Goal: Register for event/course

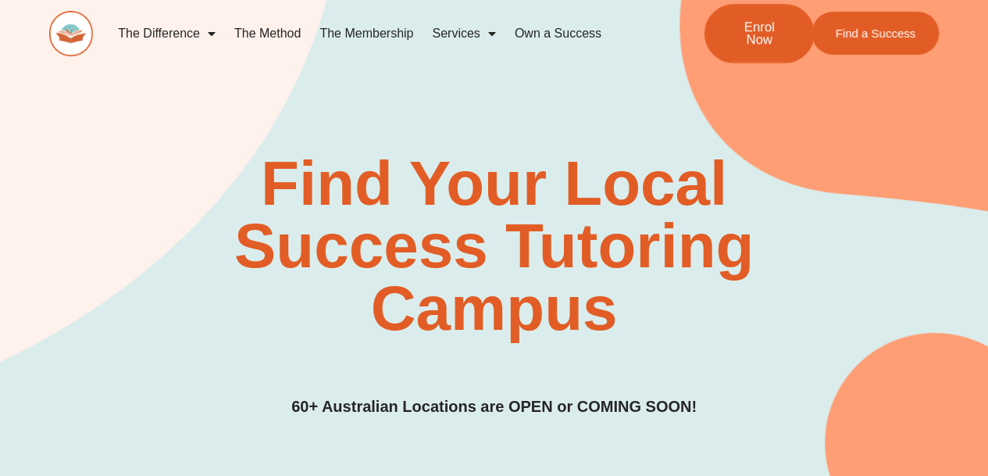
click at [761, 45] on span "Enrol Now" at bounding box center [759, 33] width 58 height 27
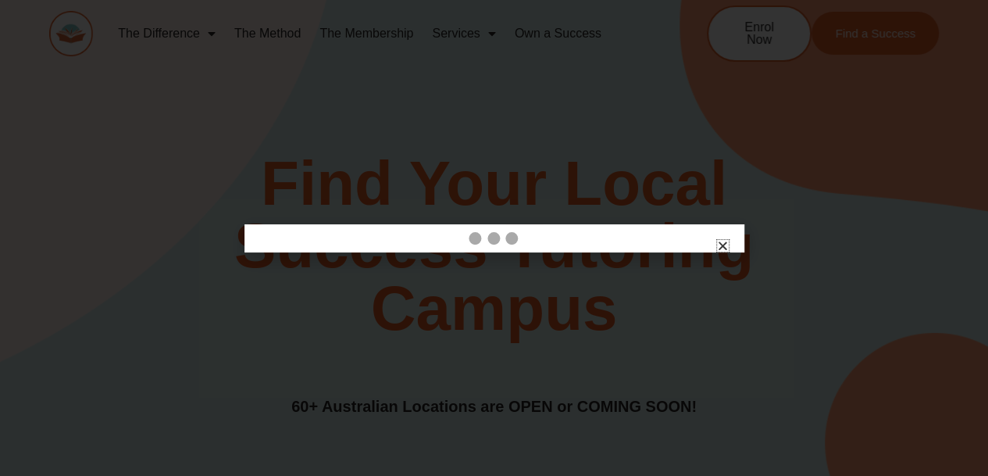
scroll to position [322, 0]
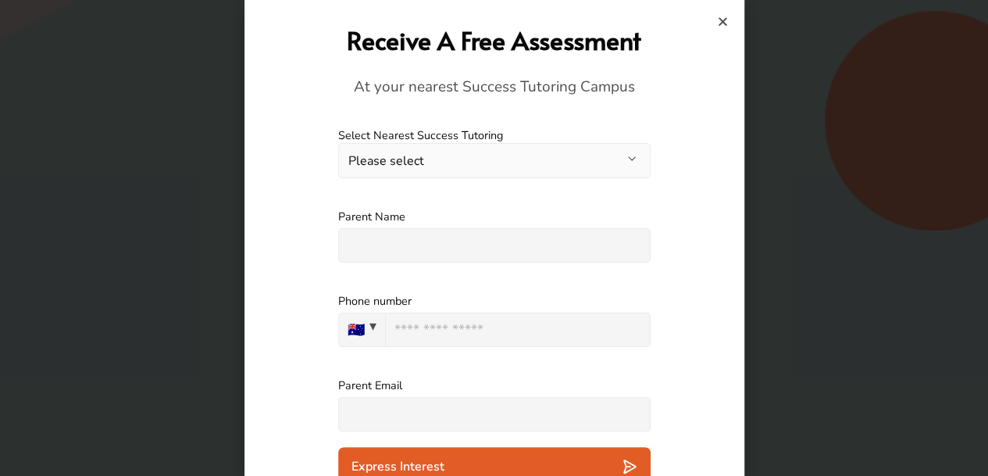
click at [502, 163] on button "Please select" at bounding box center [494, 160] width 312 height 35
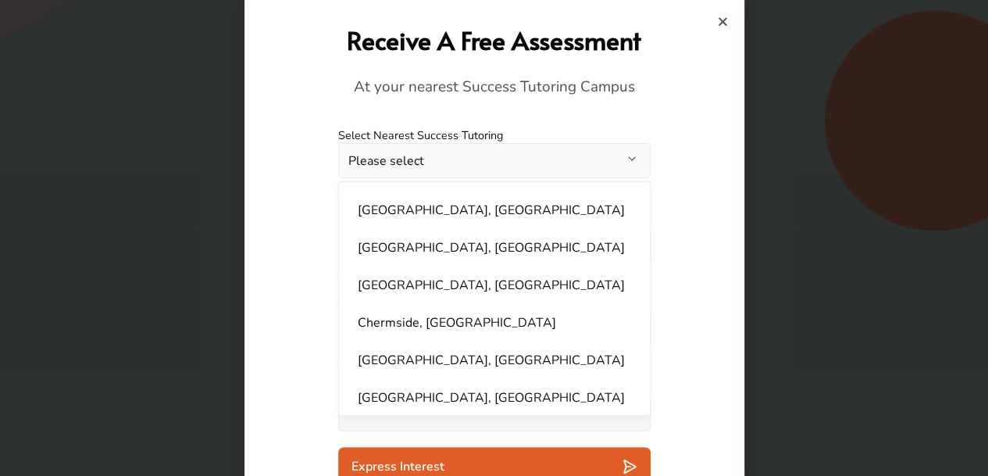
scroll to position [148, 0]
click at [304, 232] on div "Parent Name Please specify an answer" at bounding box center [494, 236] width 484 height 84
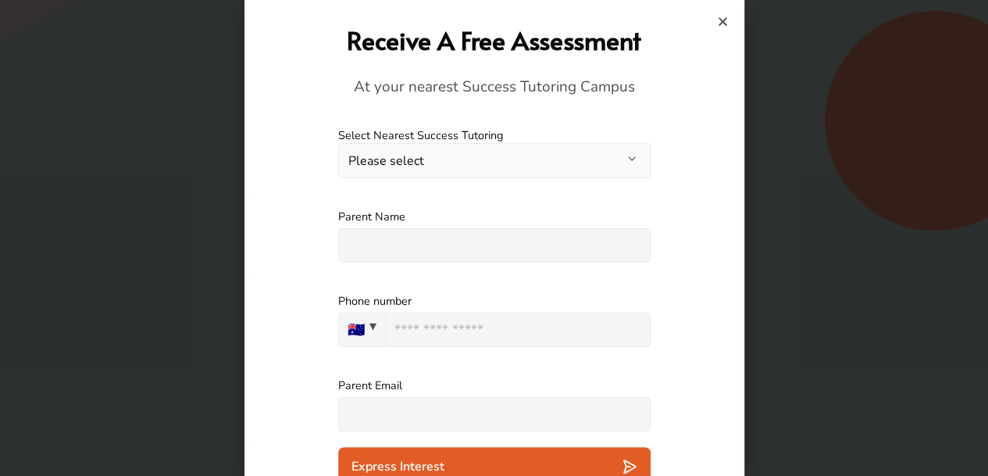
scroll to position [22, 0]
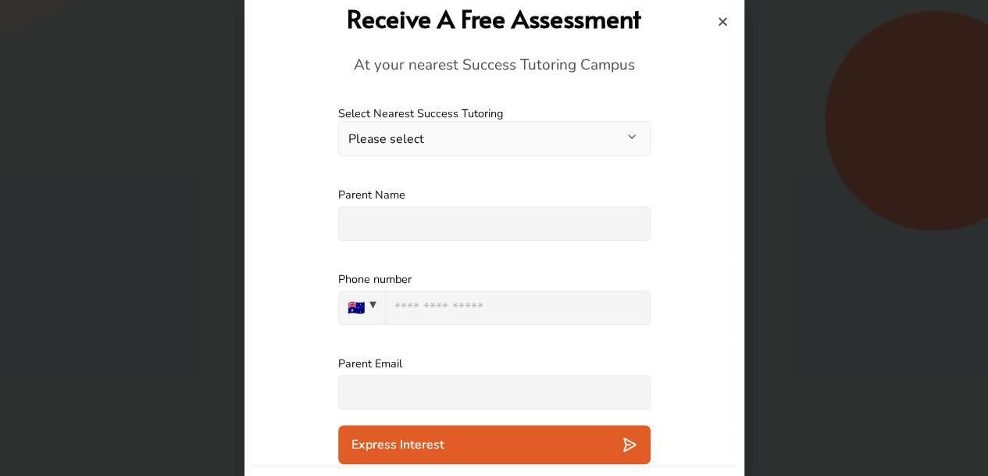
click at [724, 24] on icon "Close" at bounding box center [723, 22] width 12 height 12
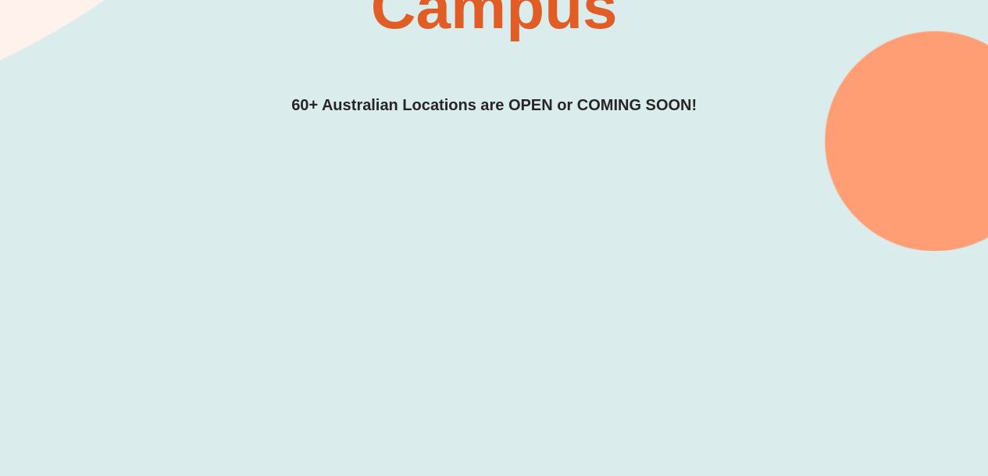
scroll to position [309, 0]
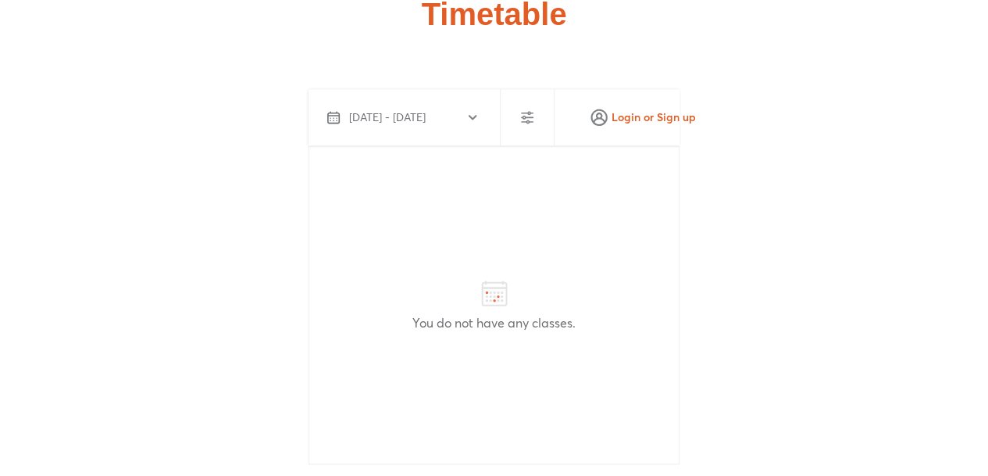
scroll to position [4032, 0]
click at [473, 99] on button "[DATE] - [DATE]" at bounding box center [401, 117] width 173 height 37
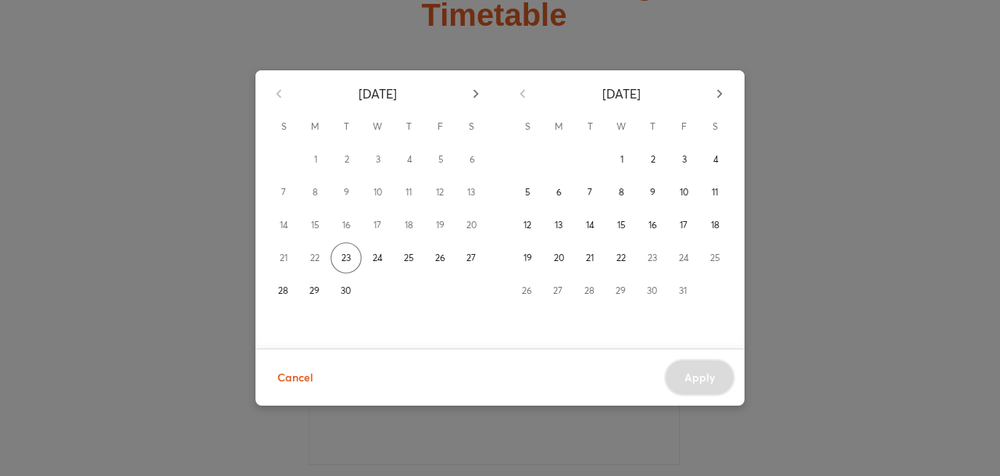
click at [775, 98] on div "[DATE] S M T W T F S 1 2 3 4 5 6 7 8 9 10 11 12 13 14 15 16 17 18 19 20 21 22 2…" at bounding box center [500, 238] width 1000 height 476
click at [528, 52] on div "[DATE] S M T W T F S 1 2 3 4 5 6 7 8 9 10 11 12 13 14 15 16 17 18 19 20 21 22 2…" at bounding box center [500, 238] width 1000 height 476
click at [287, 379] on span "Cancel" at bounding box center [295, 378] width 36 height 20
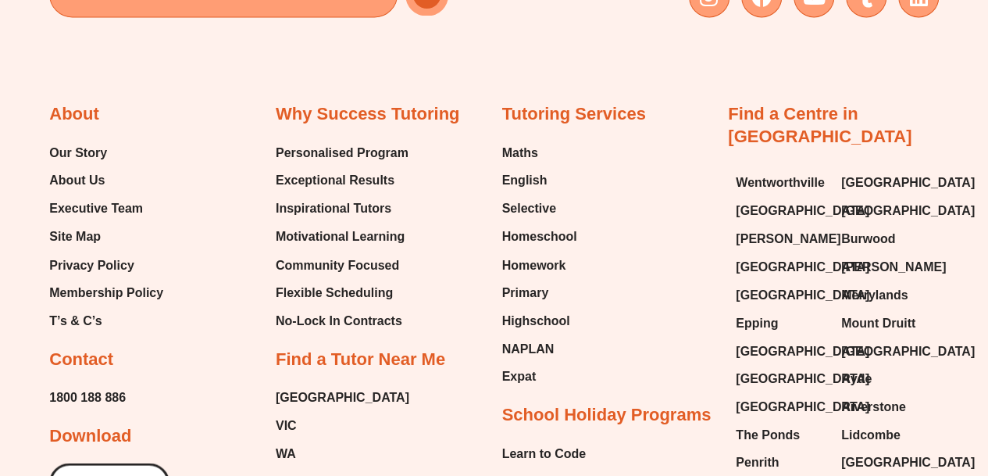
scroll to position [7170, 0]
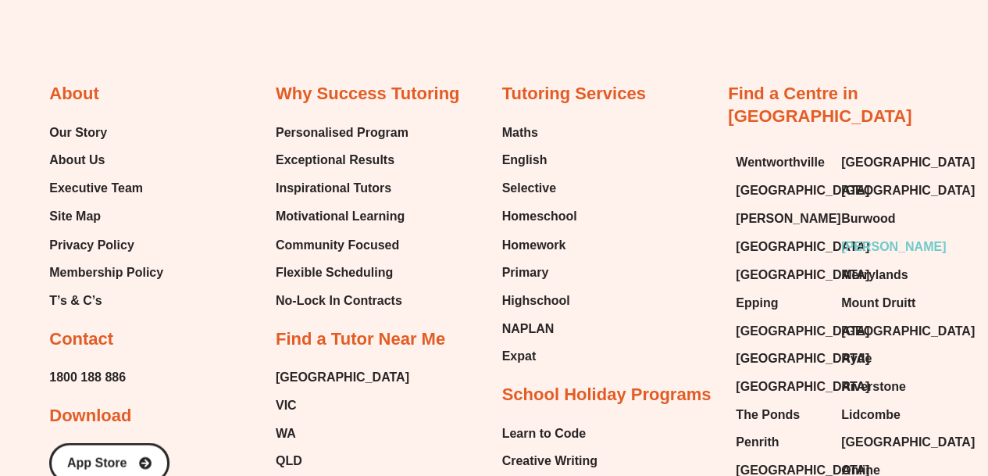
click at [898, 234] on span "[PERSON_NAME]" at bounding box center [893, 245] width 105 height 23
